Goal: Find specific page/section: Find specific page/section

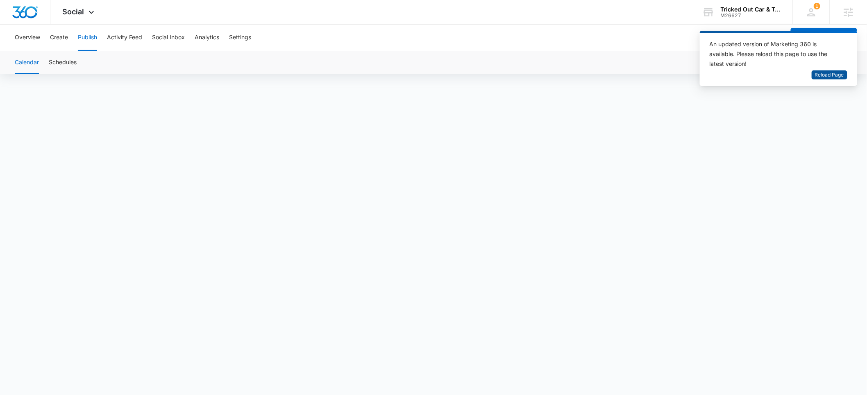
click at [823, 74] on span "Reload Page" at bounding box center [829, 75] width 29 height 8
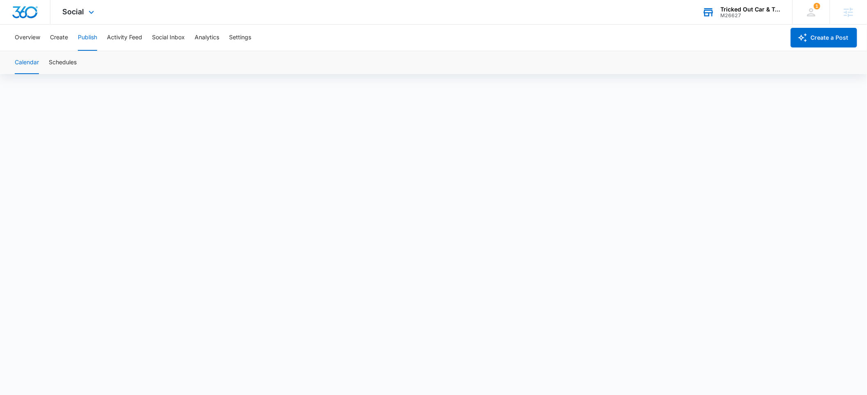
click at [752, 12] on div "Tricked Out Car & Truck Sales LLC" at bounding box center [751, 9] width 60 height 7
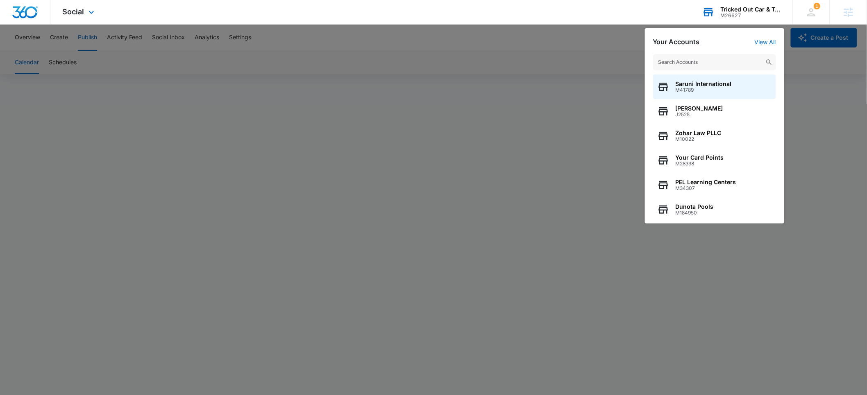
click at [706, 61] on input "text" at bounding box center [714, 62] width 123 height 16
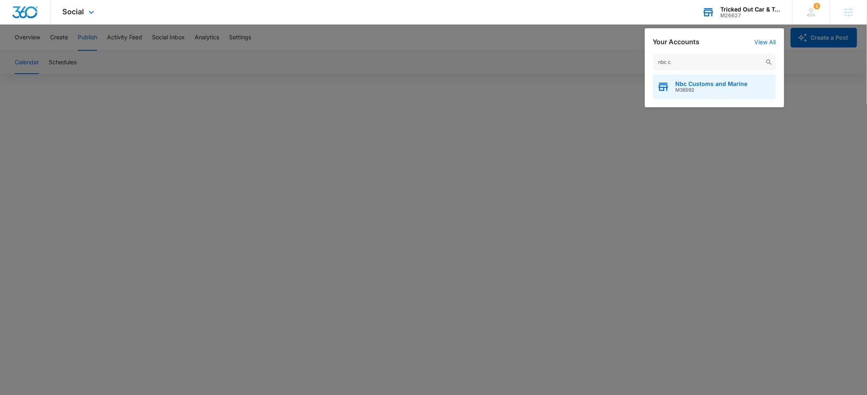
type input "nbc c"
click at [704, 82] on span "Nbc Customs and Marine" at bounding box center [712, 84] width 72 height 7
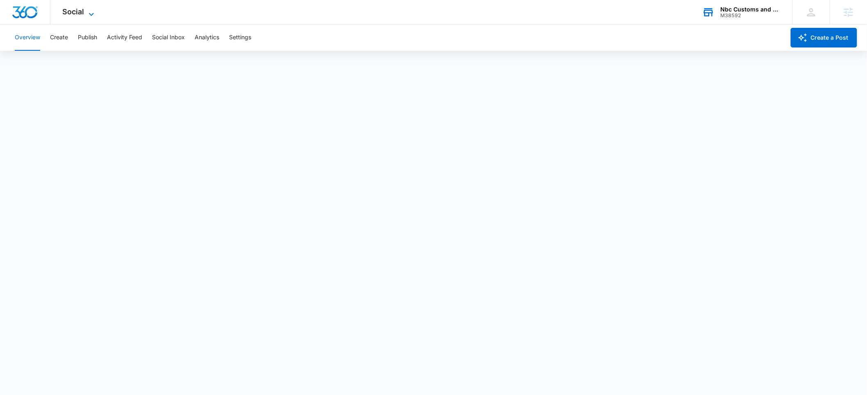
click at [71, 14] on span "Social" at bounding box center [74, 11] width 22 height 9
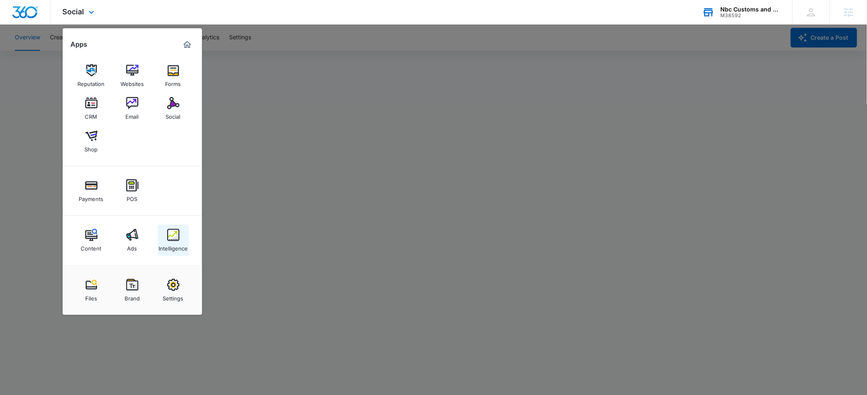
click at [170, 242] on div "Intelligence" at bounding box center [173, 246] width 29 height 11
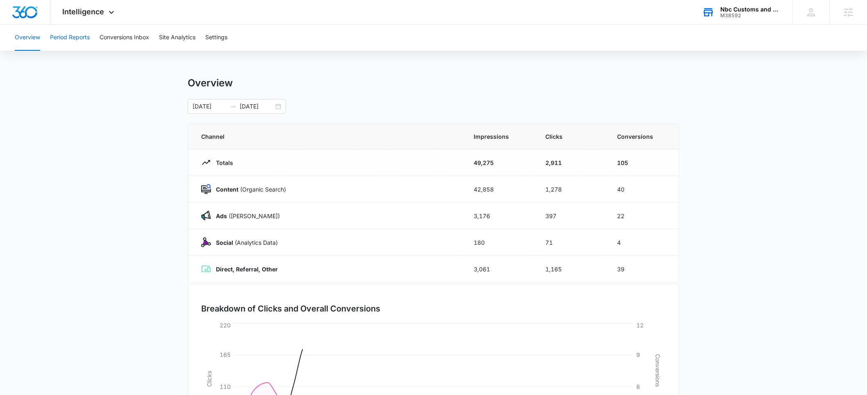
click at [79, 37] on button "Period Reports" at bounding box center [70, 38] width 40 height 26
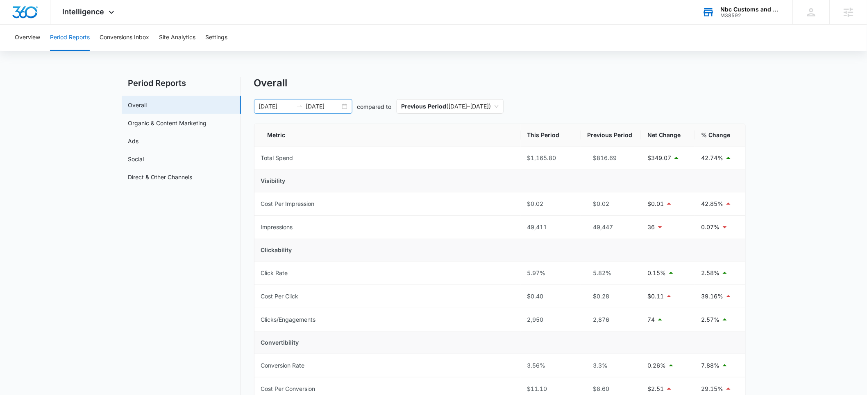
click at [275, 107] on input "07/05/2025" at bounding box center [276, 106] width 34 height 9
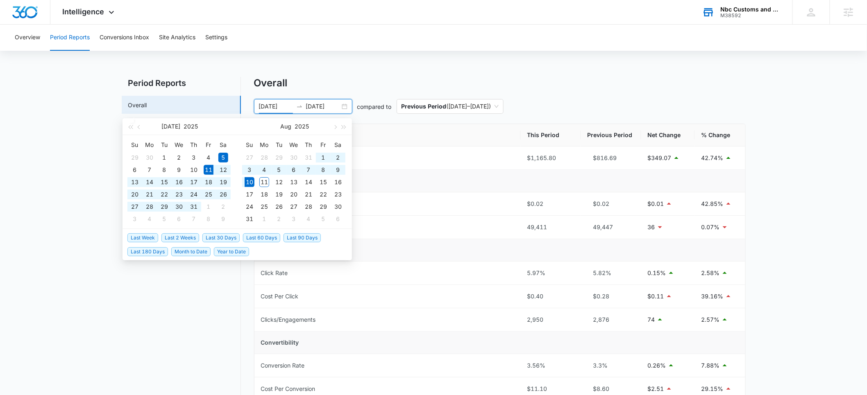
click at [217, 239] on span "Last 30 Days" at bounding box center [220, 238] width 37 height 9
type input "07/11/2025"
type input "08/10/2025"
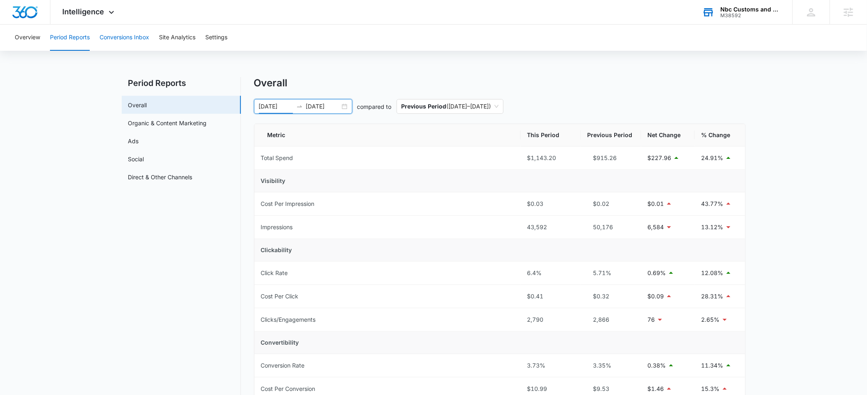
click at [116, 30] on button "Conversions Inbox" at bounding box center [125, 38] width 50 height 26
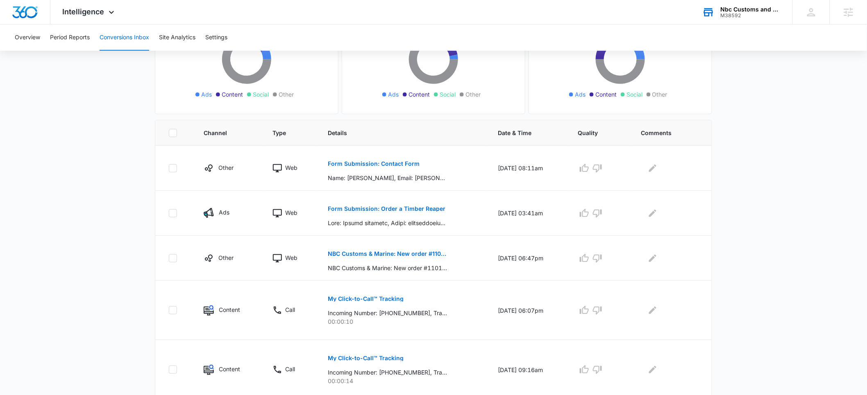
scroll to position [119, 0]
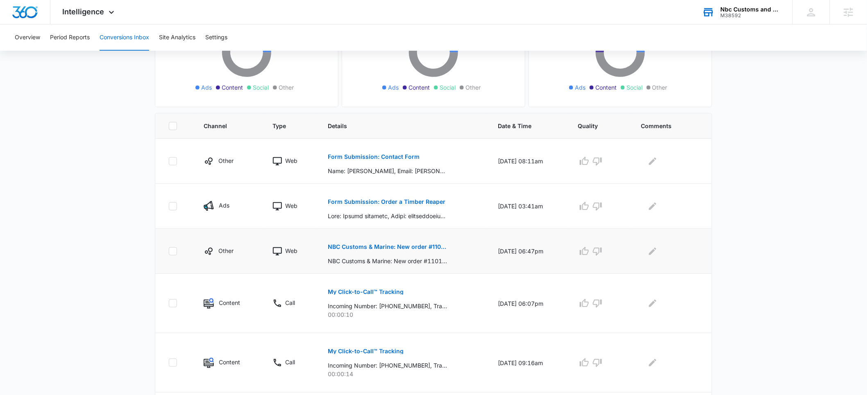
click at [393, 246] on p "NBC Customs & Marine: New order #1101 from Austin Robertson" at bounding box center [387, 247] width 119 height 6
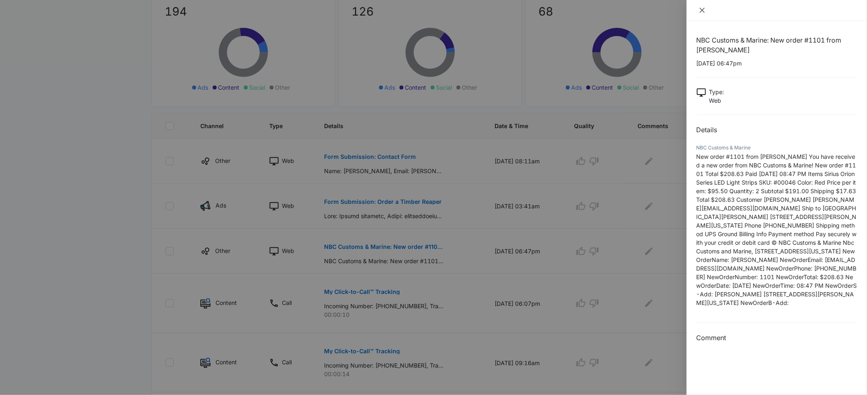
click at [699, 9] on icon "close" at bounding box center [702, 10] width 7 height 7
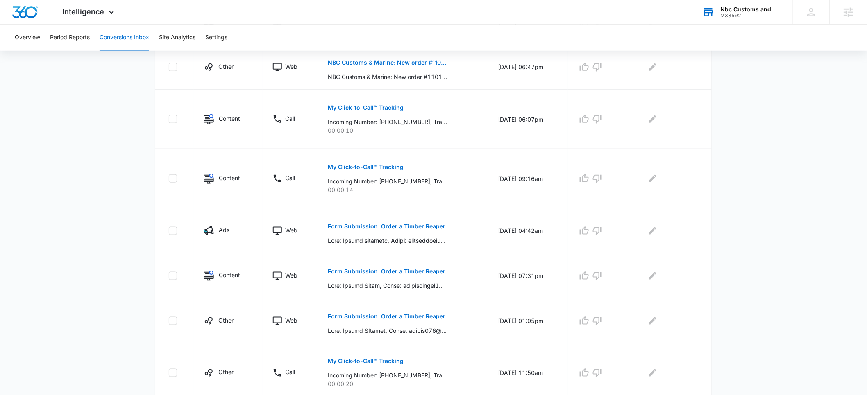
scroll to position [318, 0]
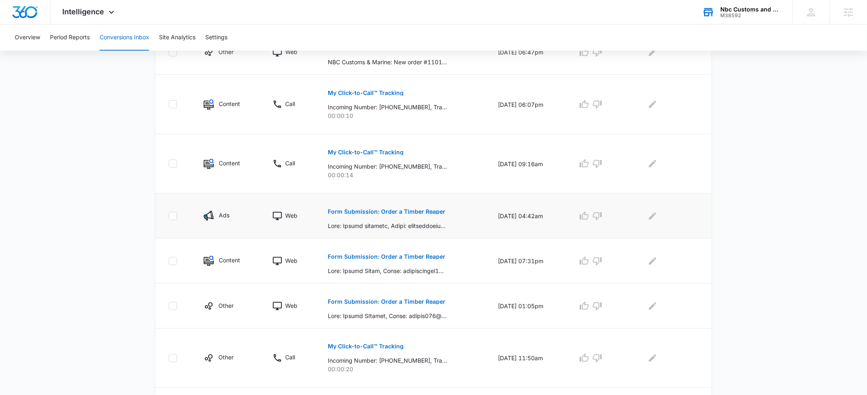
click at [370, 211] on p "Form Submission: Order a Timber Reaper" at bounding box center [387, 212] width 118 height 6
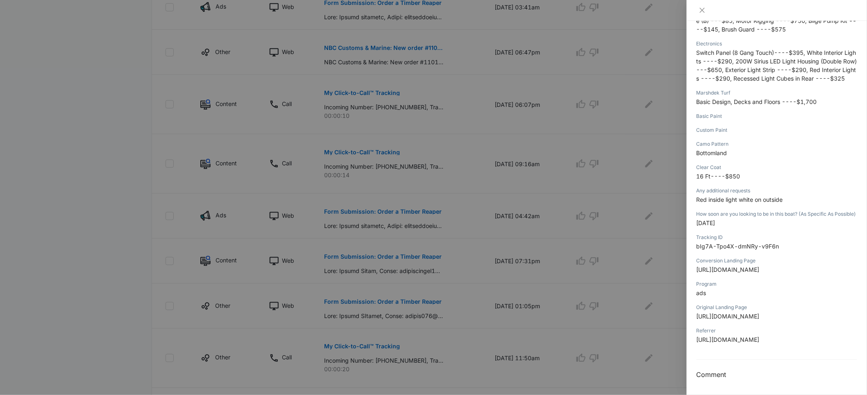
scroll to position [0, 0]
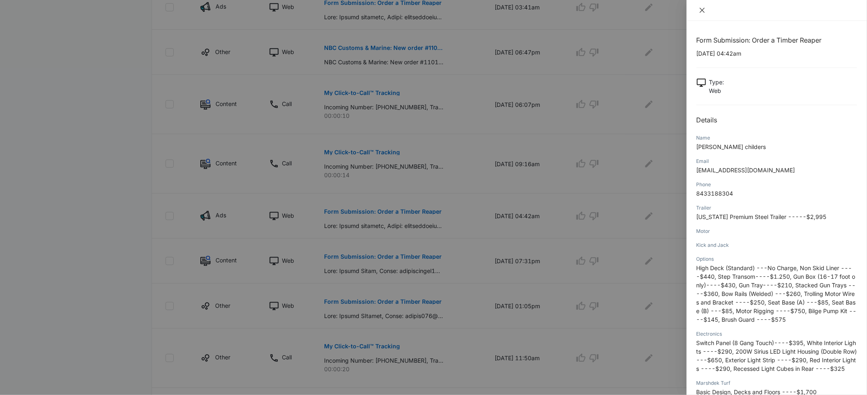
click at [700, 10] on icon "close" at bounding box center [702, 10] width 7 height 7
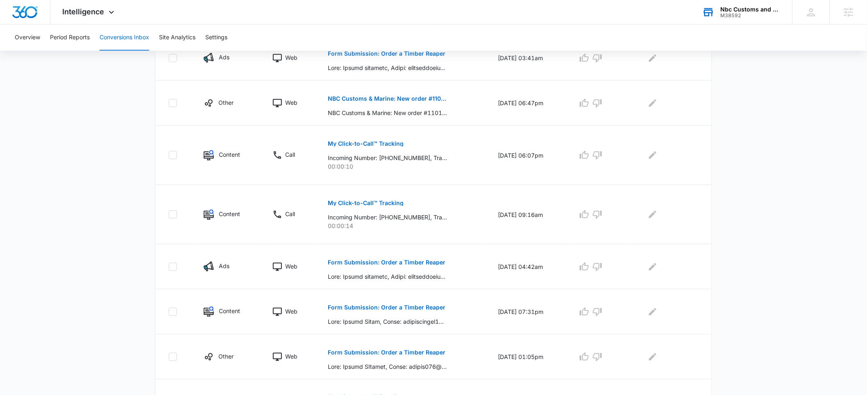
scroll to position [64, 0]
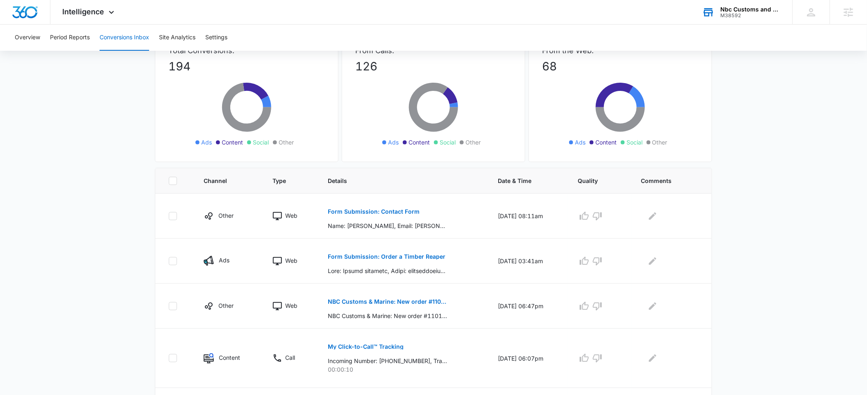
click at [741, 16] on div "M38592" at bounding box center [751, 16] width 60 height 6
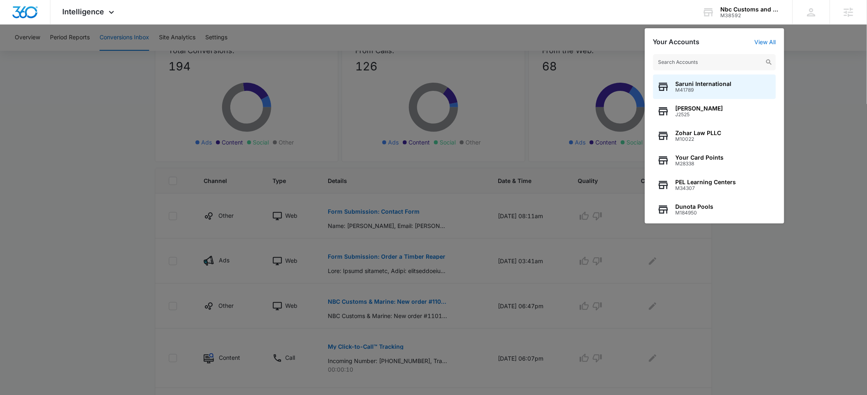
click at [702, 59] on input "text" at bounding box center [714, 62] width 123 height 16
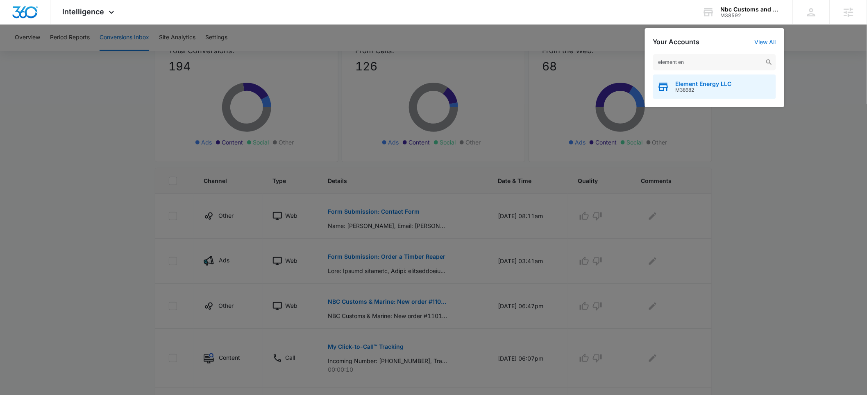
type input "element en"
click at [706, 85] on span "Element Energy LLC" at bounding box center [704, 84] width 56 height 7
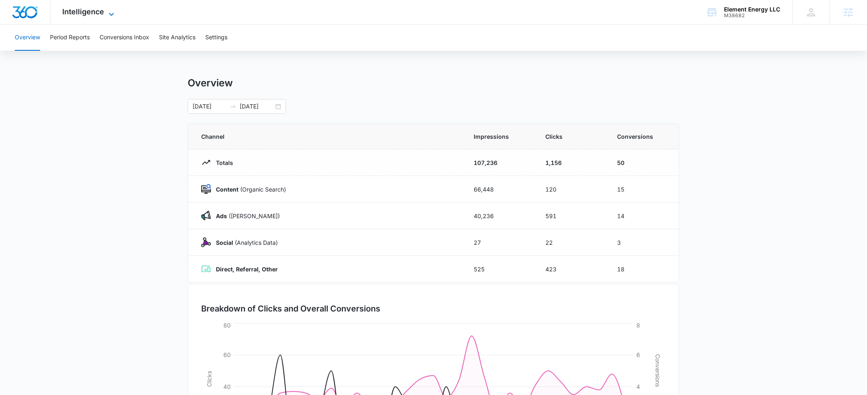
click at [95, 14] on span "Intelligence" at bounding box center [84, 11] width 42 height 9
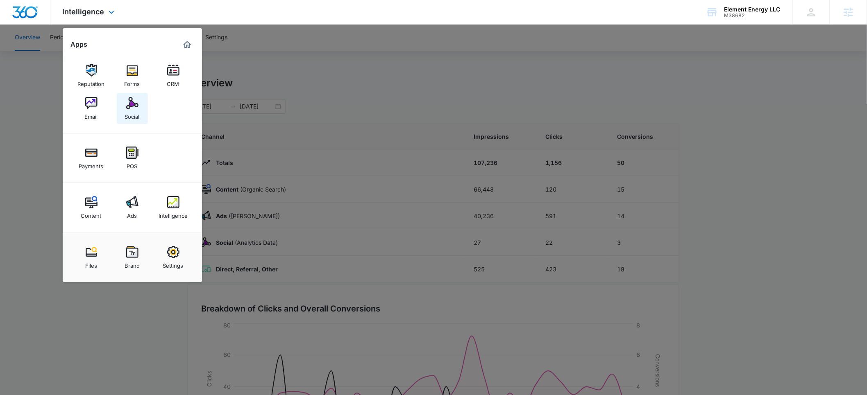
click at [132, 109] on img at bounding box center [132, 103] width 12 height 12
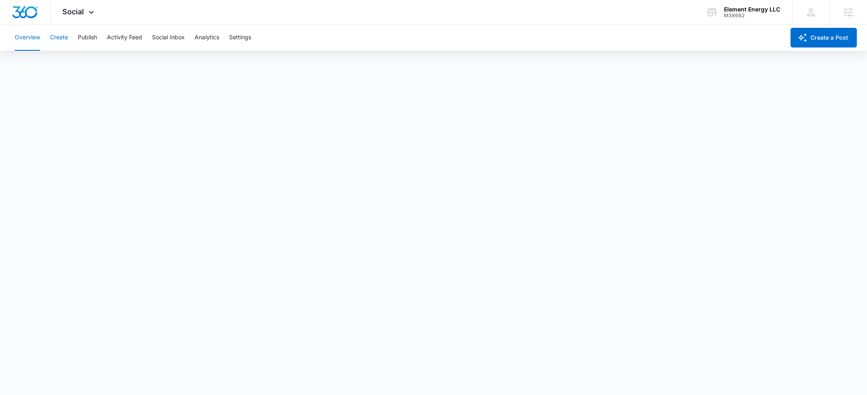
click at [57, 37] on button "Create" at bounding box center [59, 38] width 18 height 26
click at [741, 11] on div "Element Energy LLC" at bounding box center [752, 9] width 56 height 7
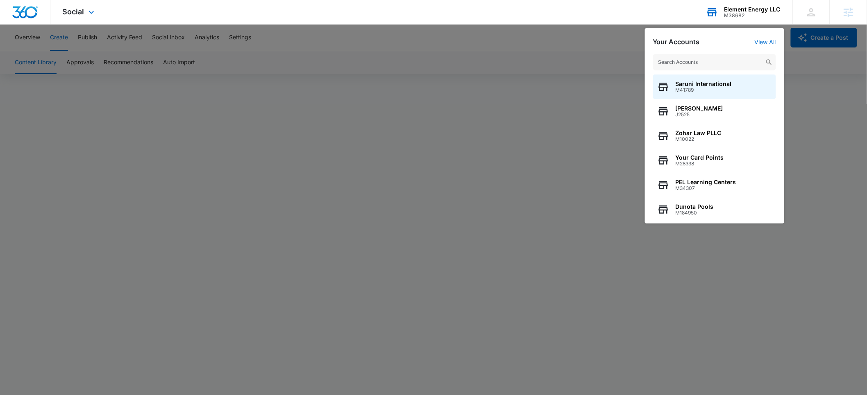
click at [683, 68] on input "text" at bounding box center [714, 62] width 123 height 16
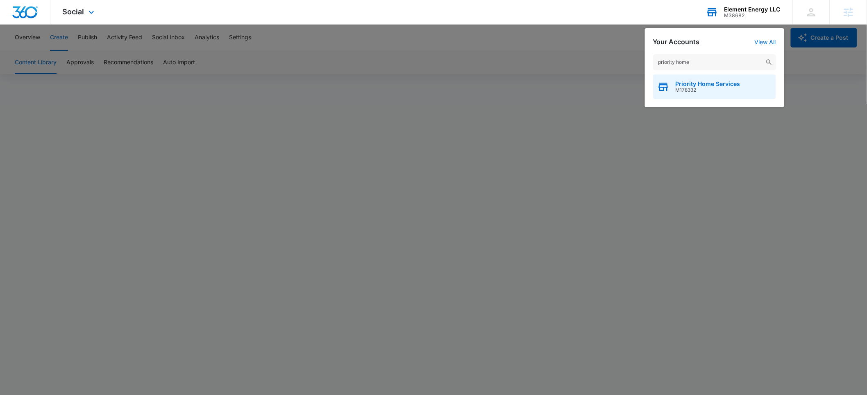
type input "priority home"
click at [694, 85] on span "Priority Home Services" at bounding box center [708, 84] width 65 height 7
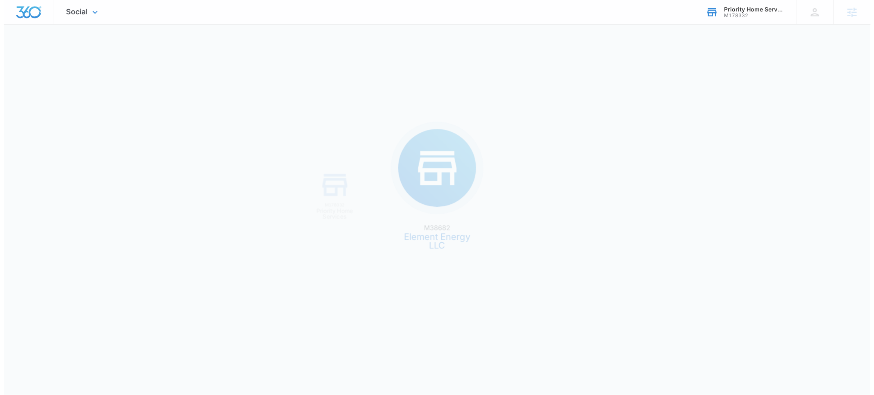
scroll to position [0, 0]
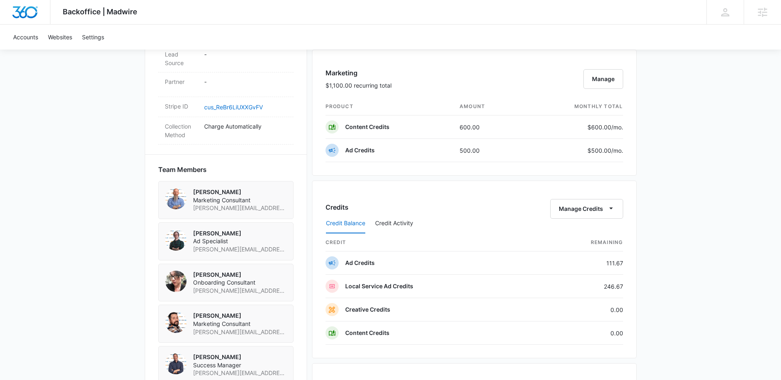
scroll to position [479, 0]
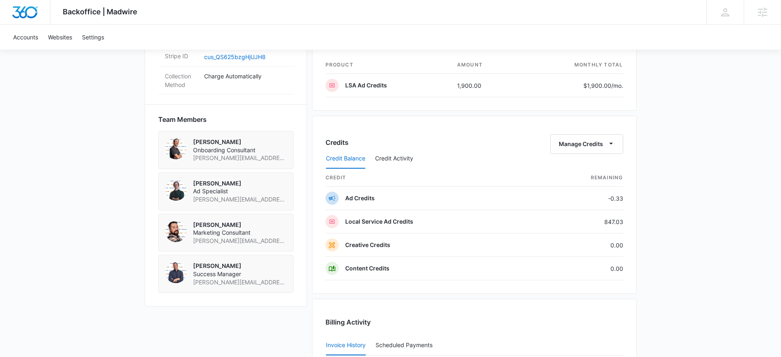
scroll to position [518, 0]
